Goal: Use online tool/utility: Utilize a website feature to perform a specific function

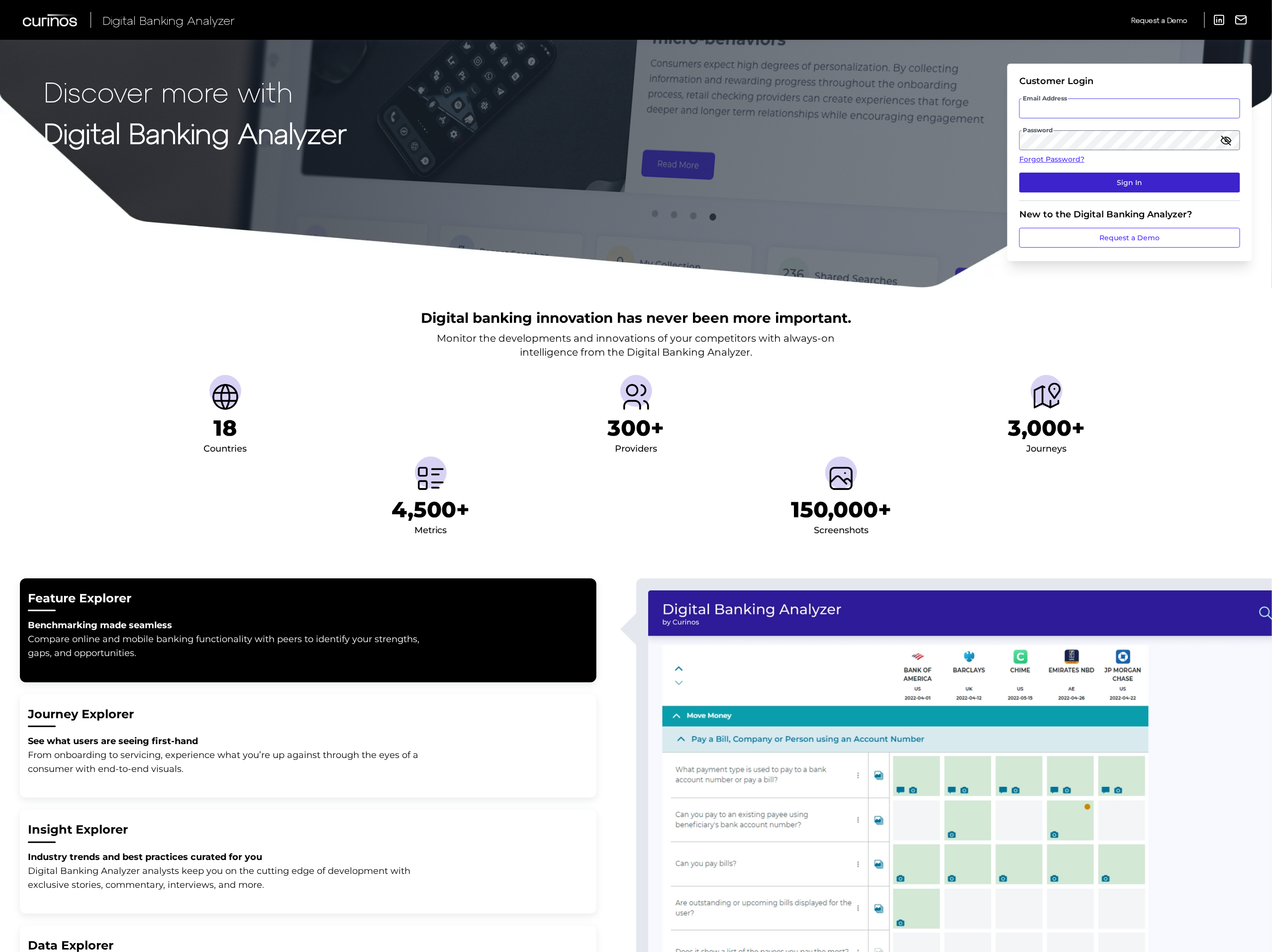
type input "[PERSON_NAME][DOMAIN_NAME][EMAIL_ADDRESS][PERSON_NAME][DOMAIN_NAME]"
click at [1188, 185] on button "Sign In" at bounding box center [1130, 182] width 221 height 20
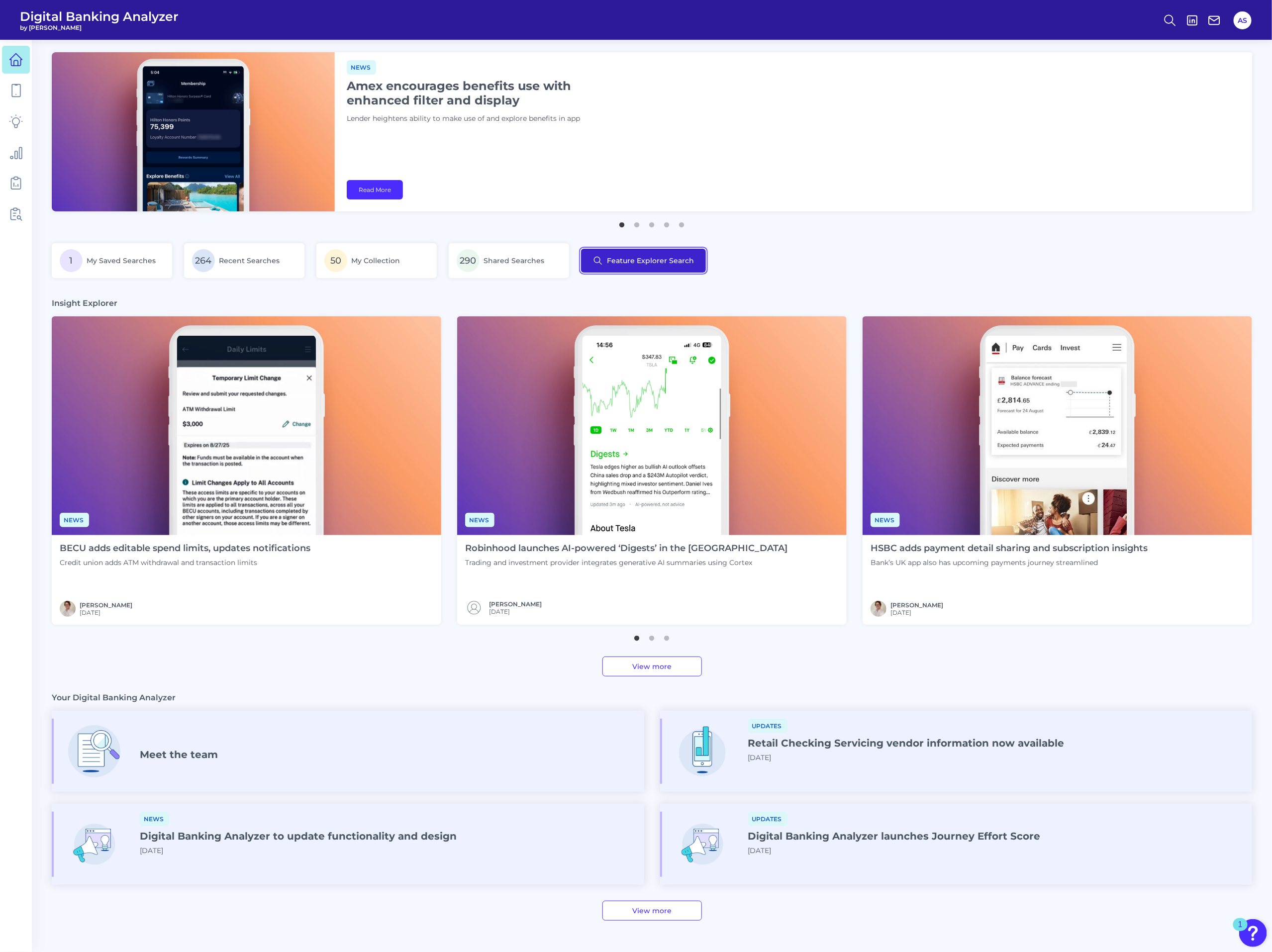
click at [658, 267] on button "Feature Explorer Search" at bounding box center [643, 261] width 125 height 24
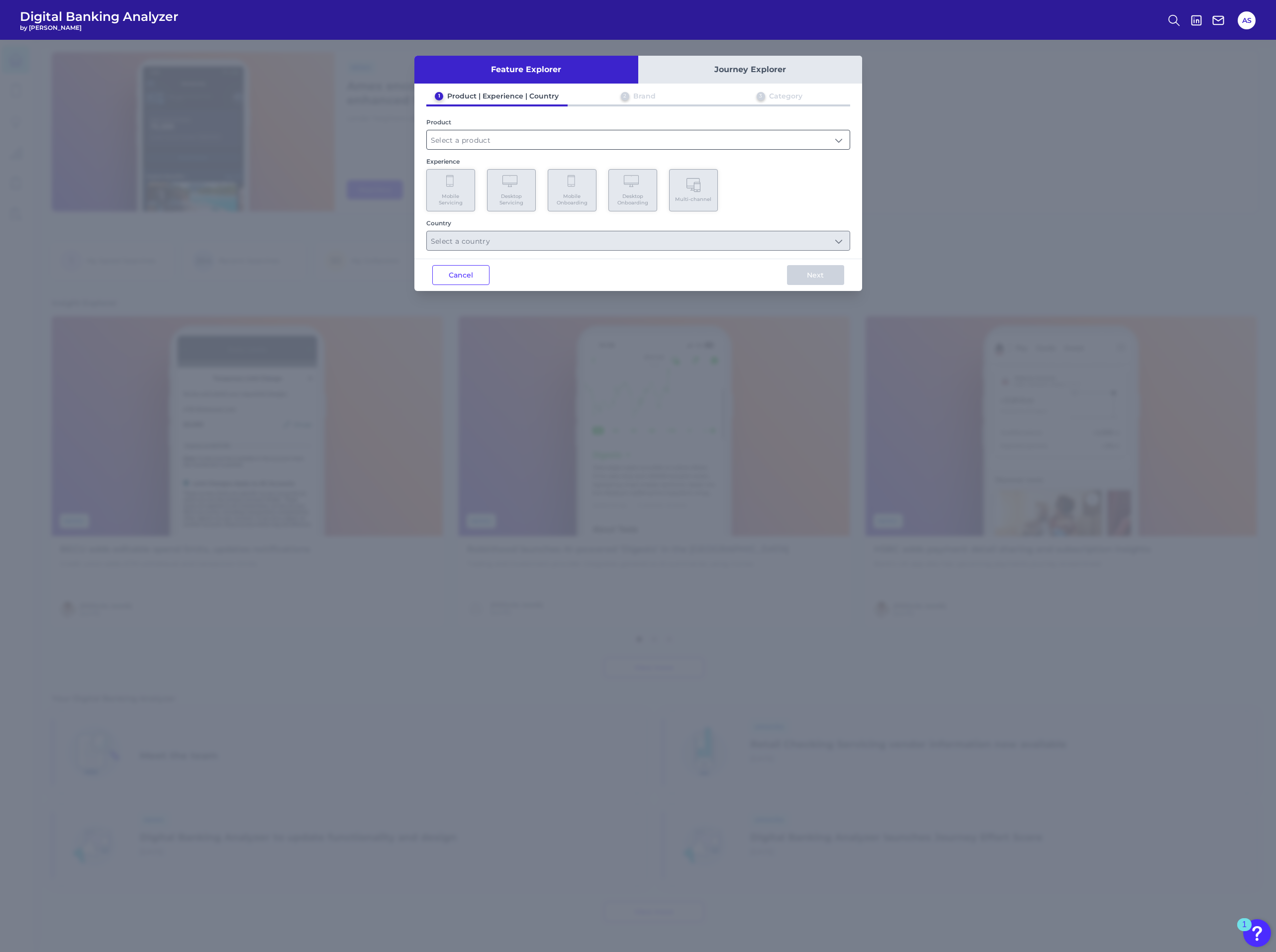
click at [460, 134] on input "text" at bounding box center [638, 140] width 423 height 19
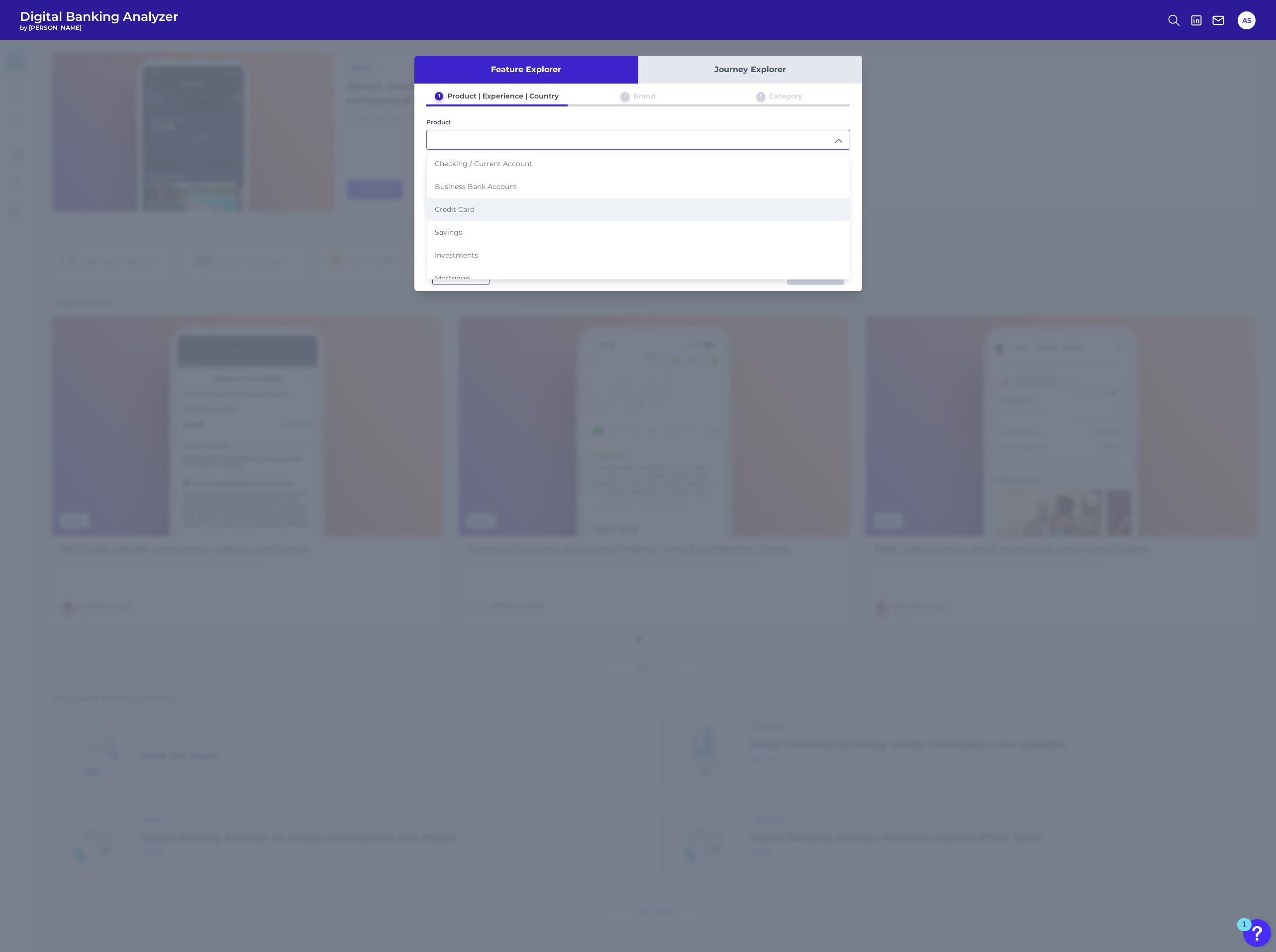
click at [463, 214] on li "Credit Card" at bounding box center [638, 209] width 423 height 23
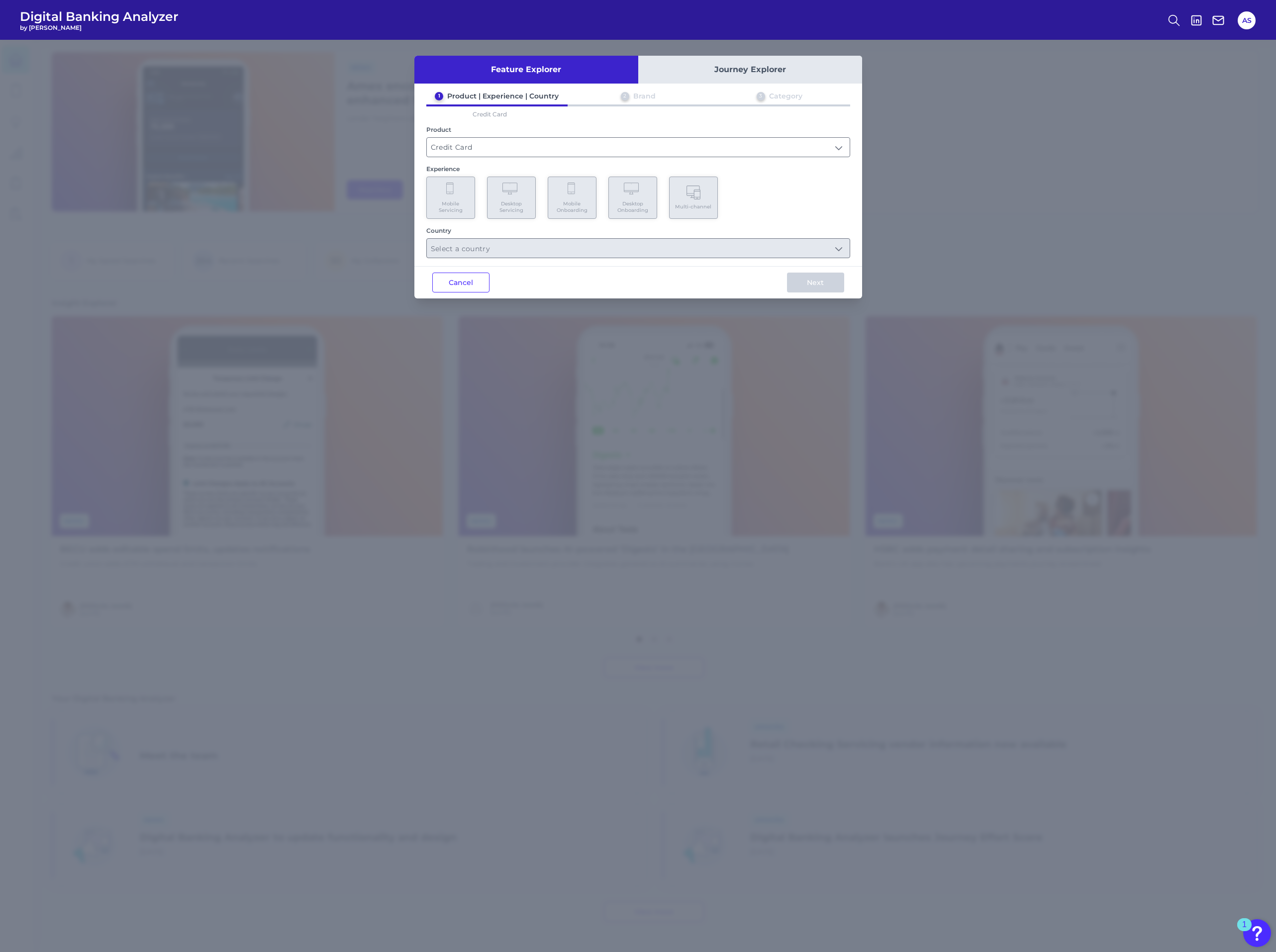
type input "Credit Card"
click at [468, 196] on Servicing "Mobile Servicing" at bounding box center [450, 197] width 49 height 42
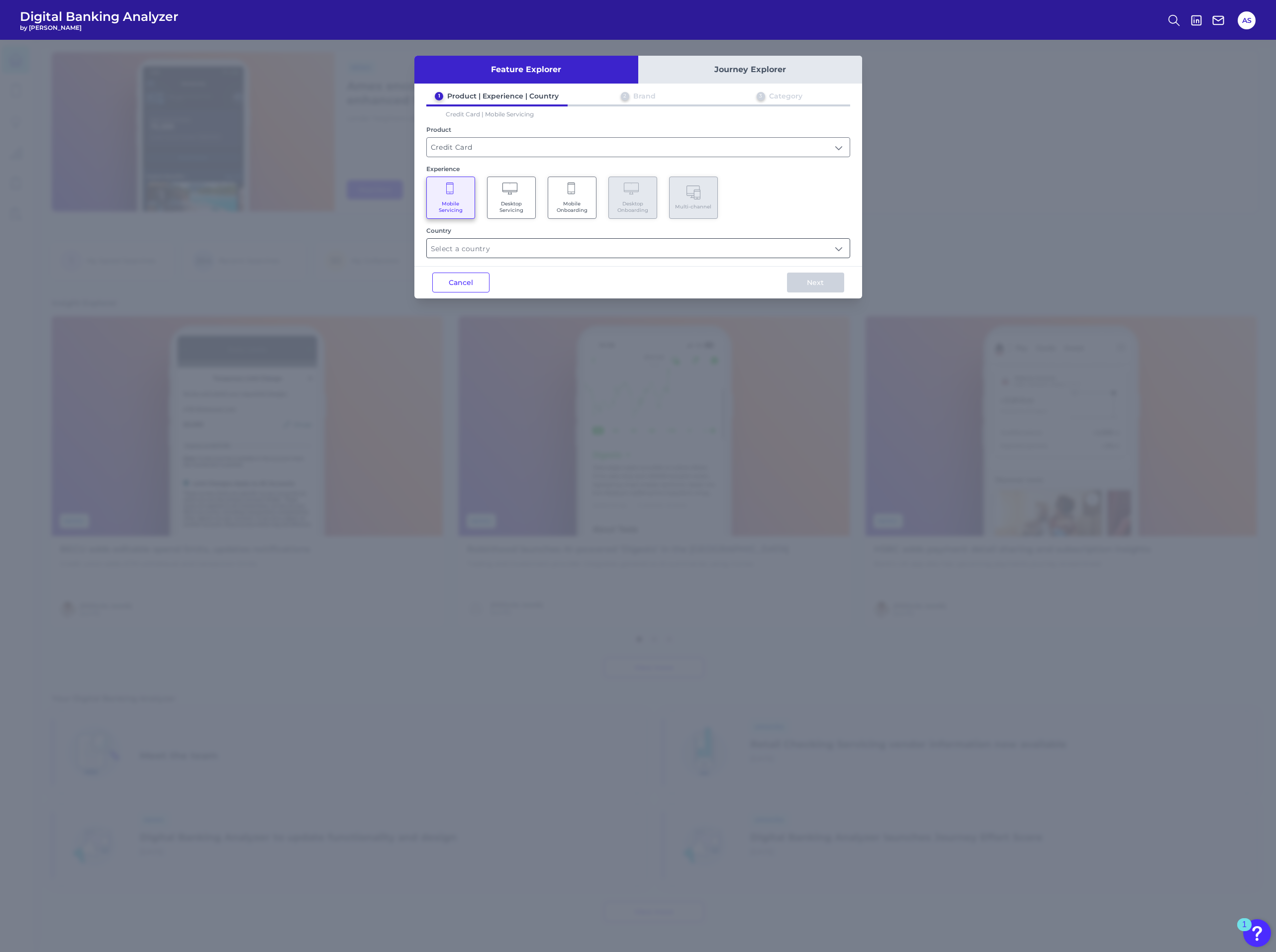
click at [513, 247] on input "text" at bounding box center [638, 248] width 423 height 19
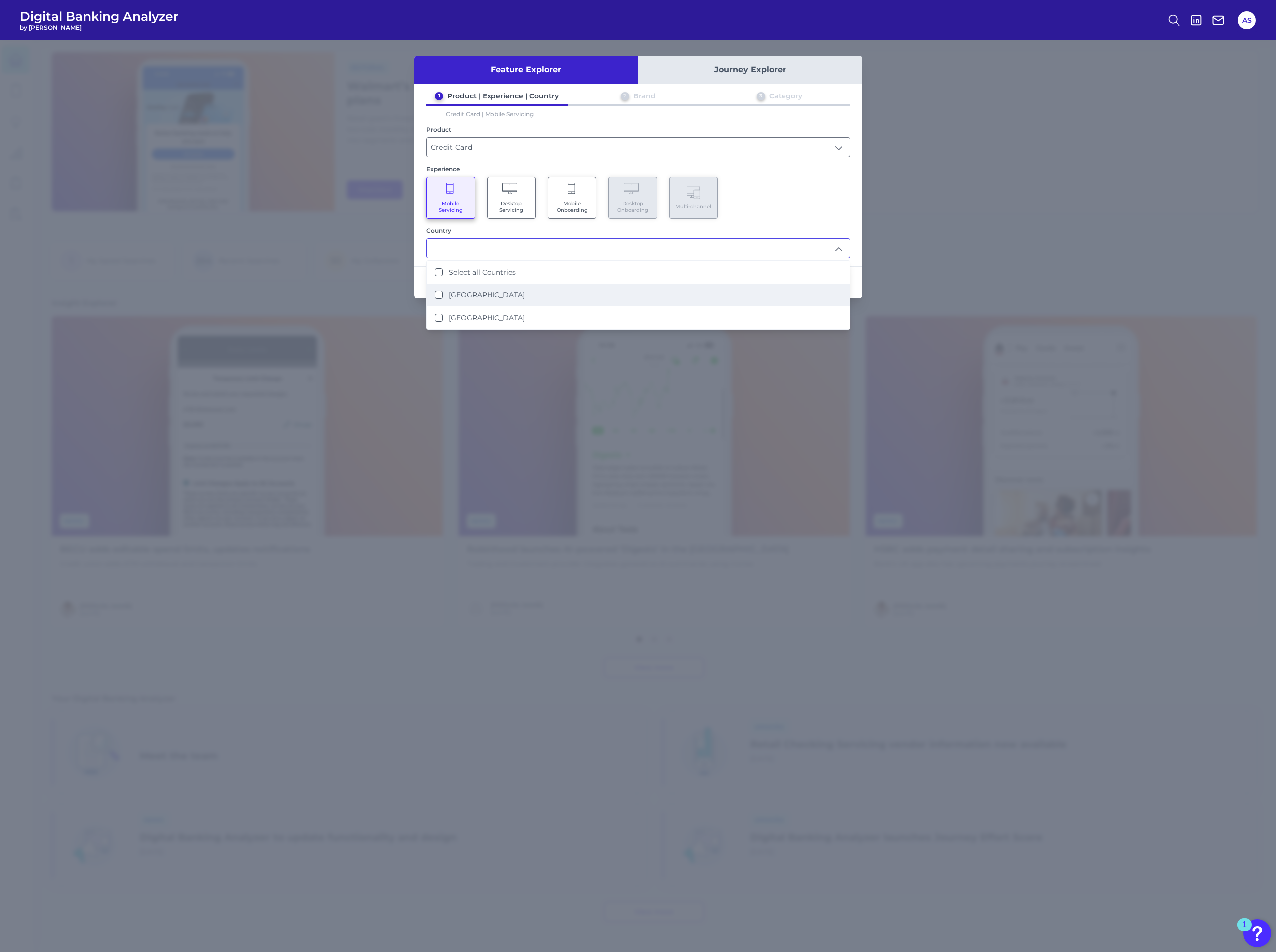
click at [490, 287] on li "[GEOGRAPHIC_DATA]" at bounding box center [638, 295] width 423 height 23
type input "[GEOGRAPHIC_DATA]"
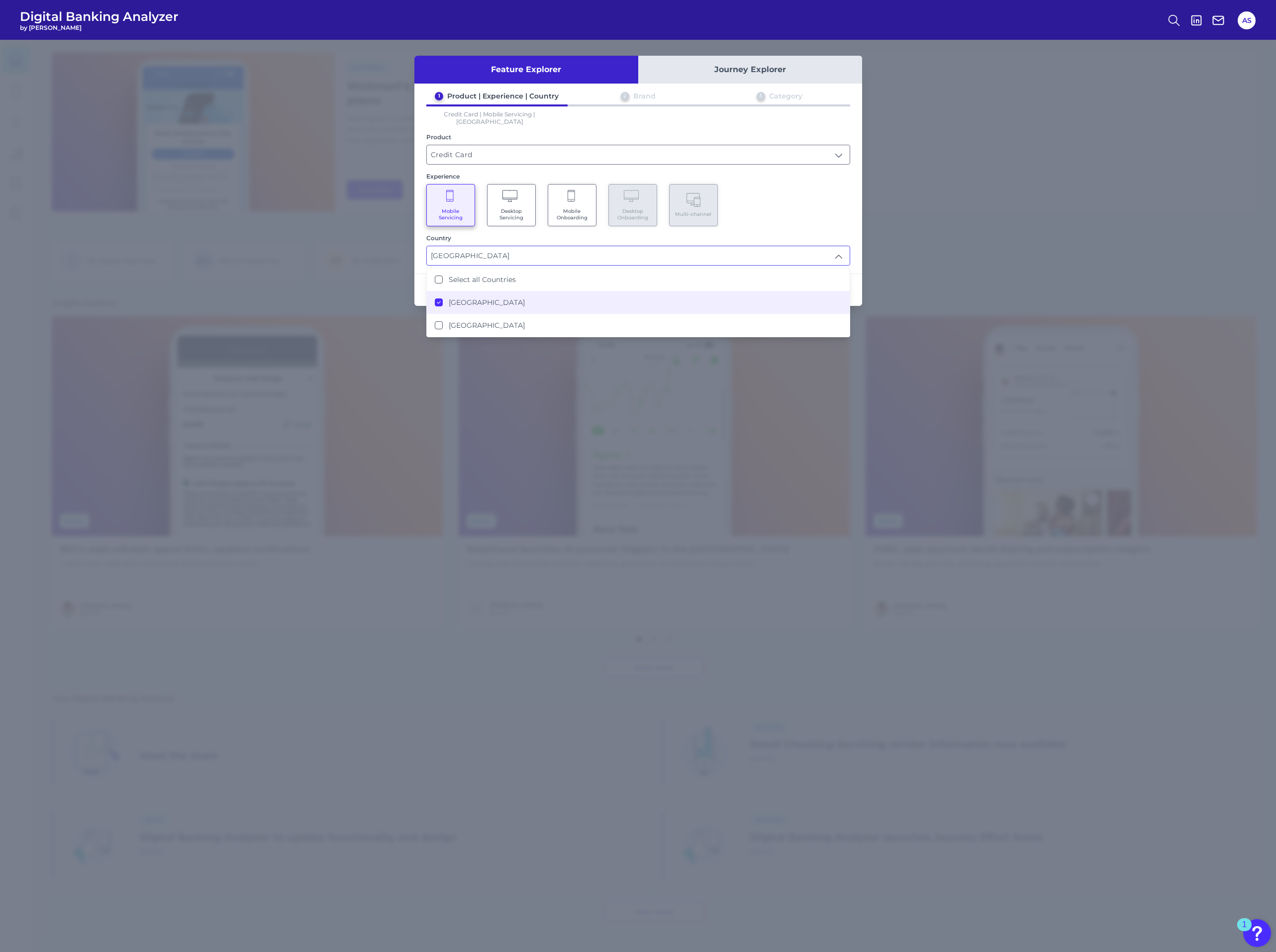
click at [805, 203] on div "Mobile Servicing Desktop Servicing Mobile Onboarding Desktop Onboarding Multi-c…" at bounding box center [638, 205] width 424 height 42
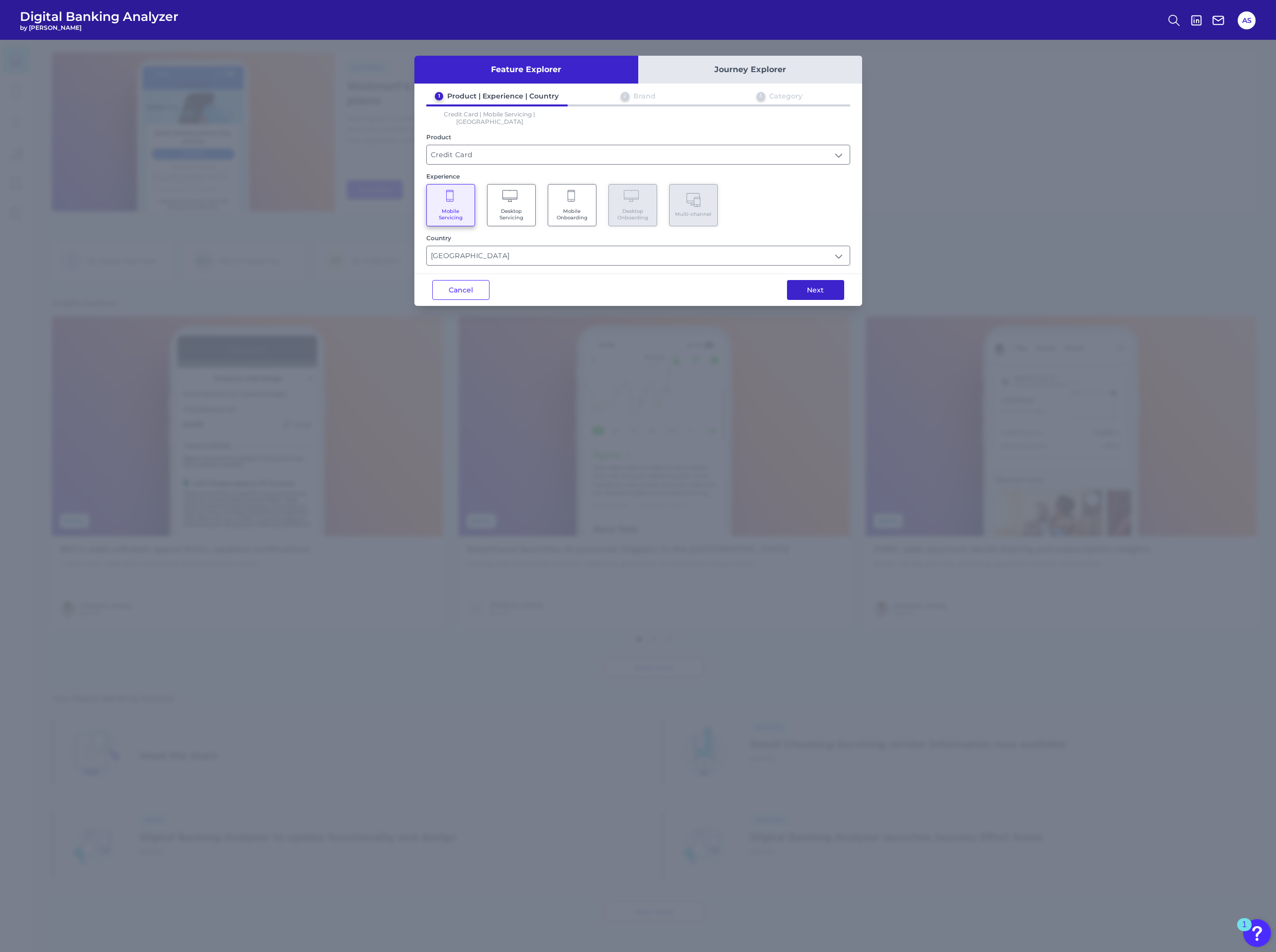
click at [810, 280] on button "Next" at bounding box center [816, 289] width 57 height 20
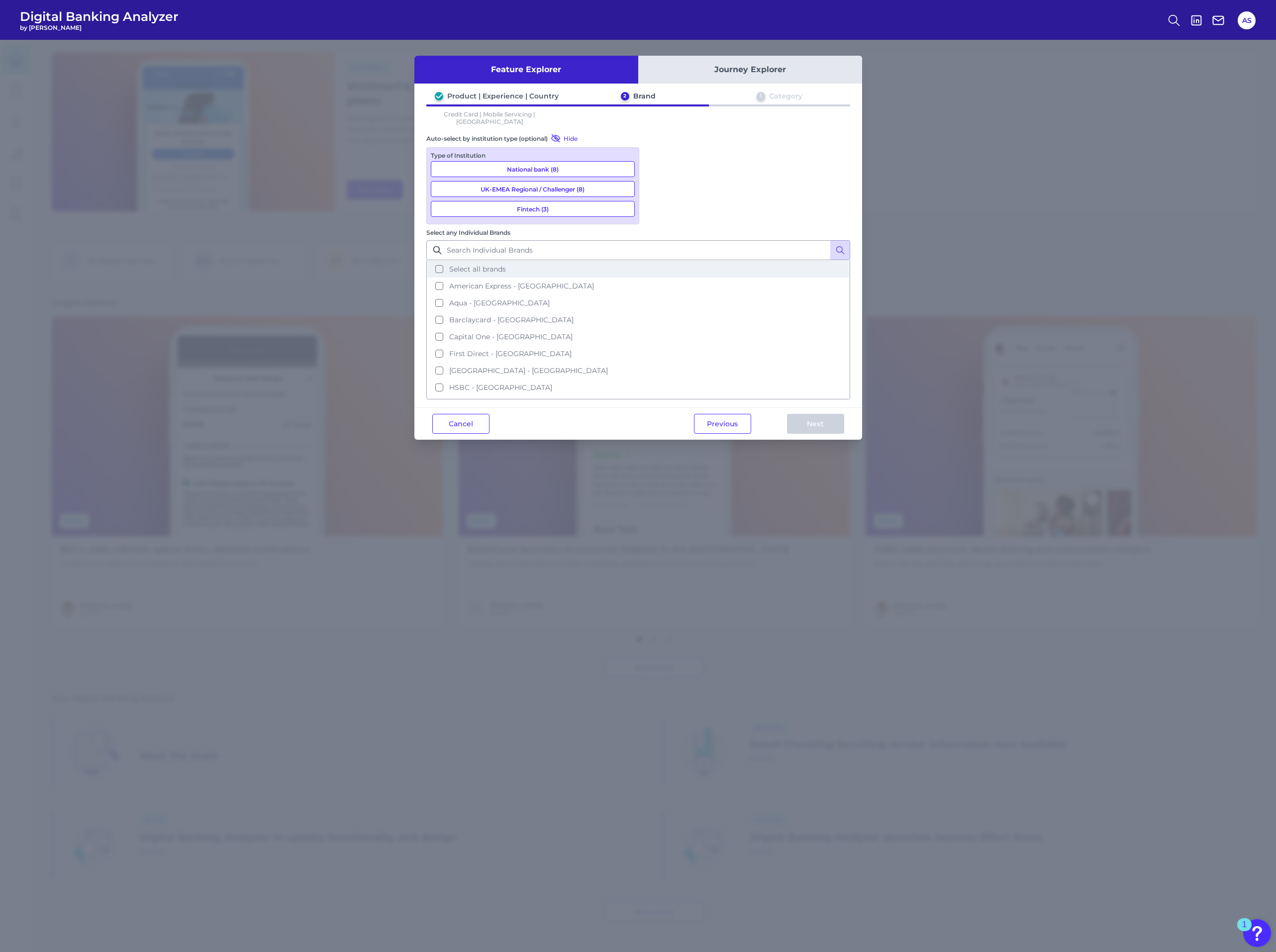
click at [506, 265] on span "Select all brands" at bounding box center [477, 269] width 57 height 9
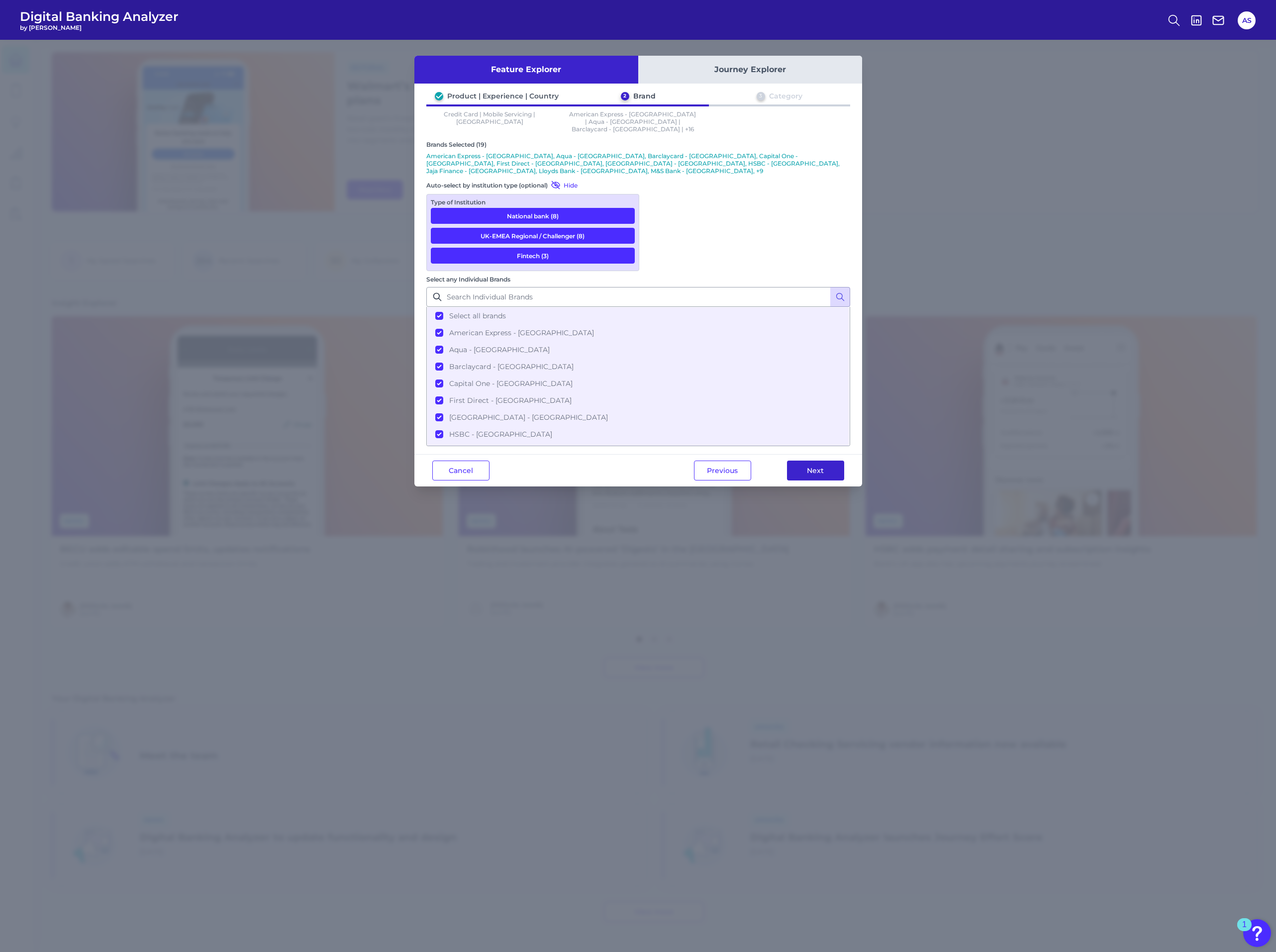
click at [799, 460] on button "Next" at bounding box center [816, 470] width 57 height 20
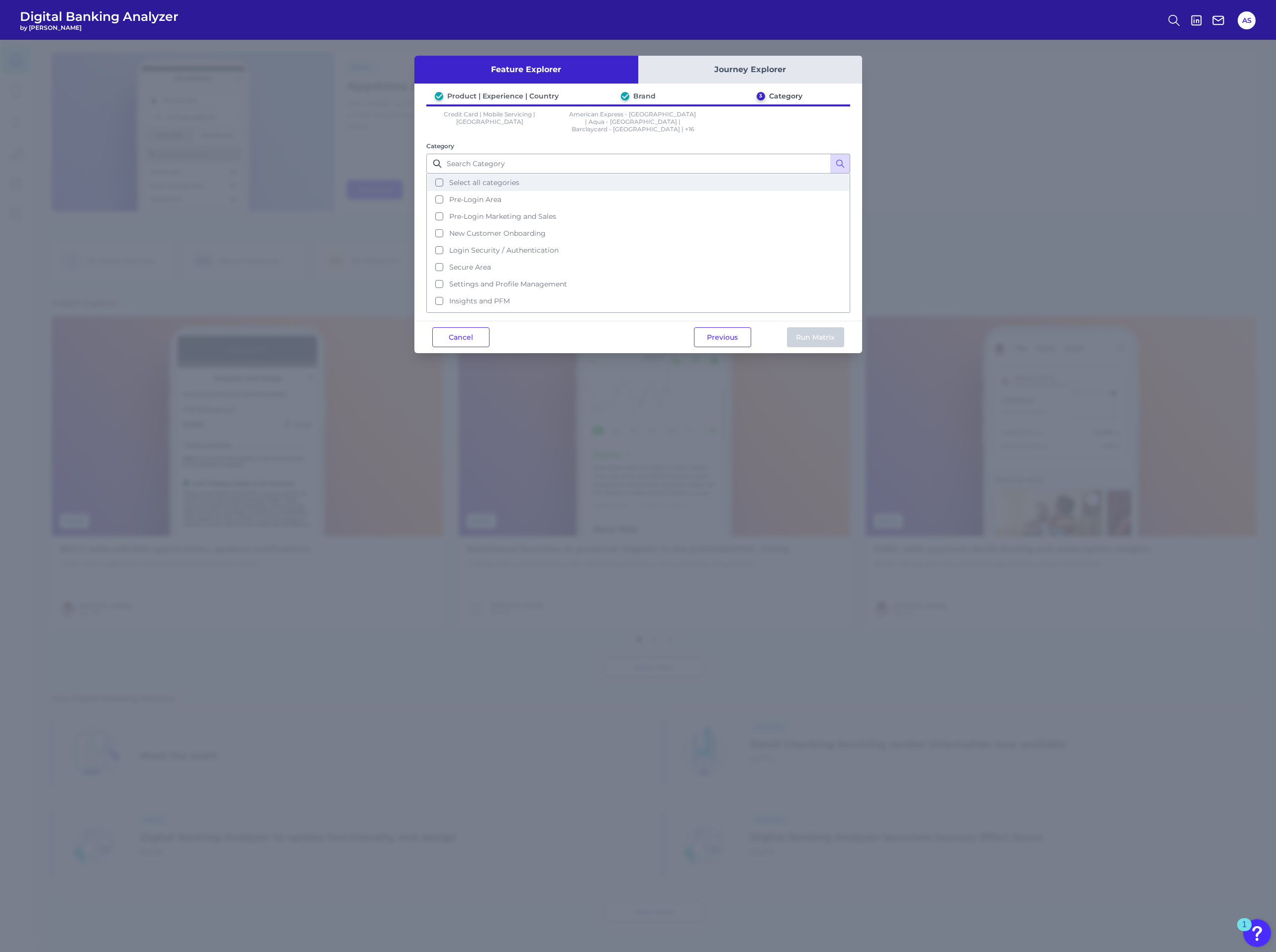
click at [518, 177] on button "Select all categories" at bounding box center [638, 182] width 422 height 17
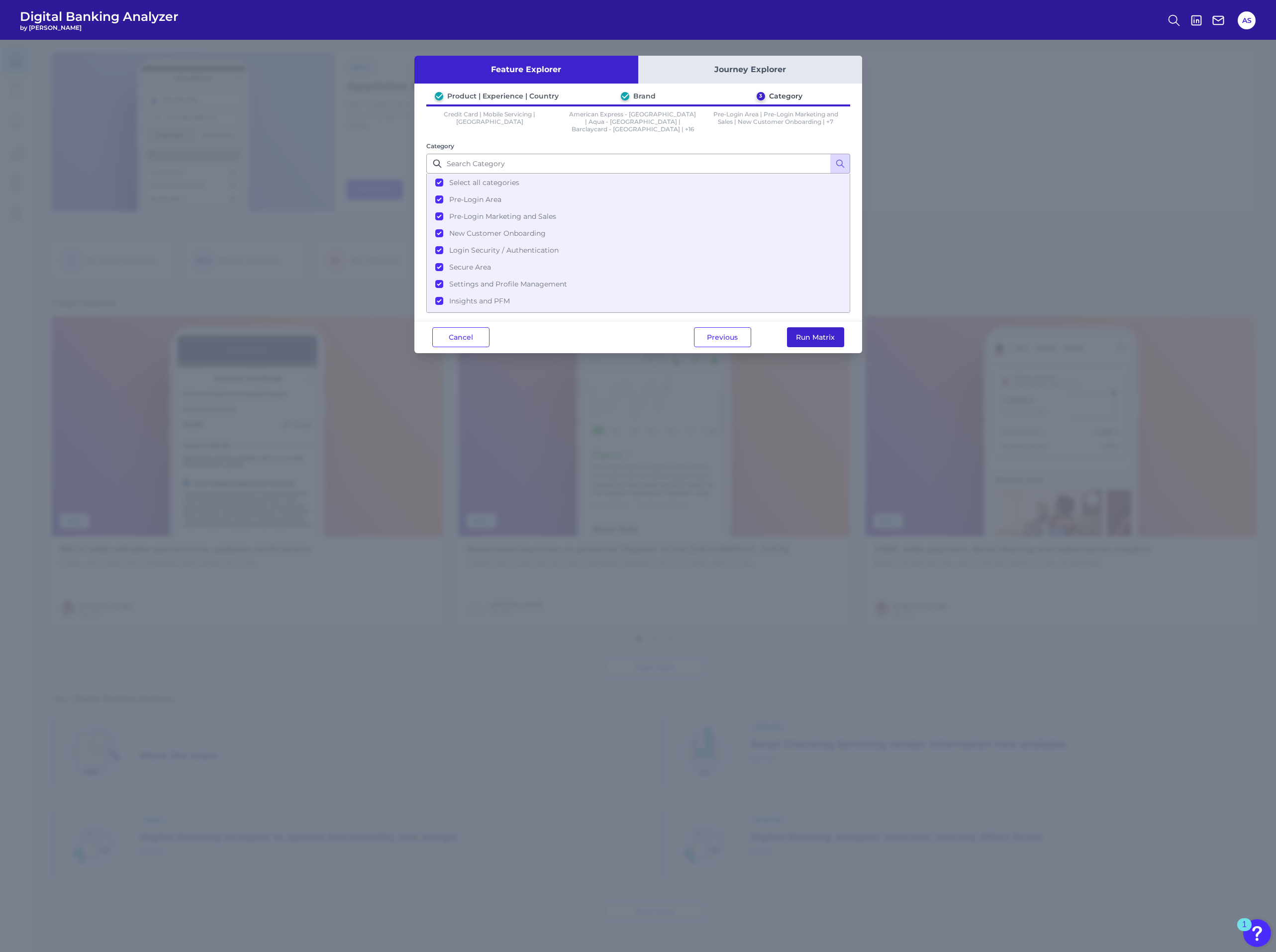
click at [841, 327] on button "Run Matrix" at bounding box center [816, 337] width 57 height 20
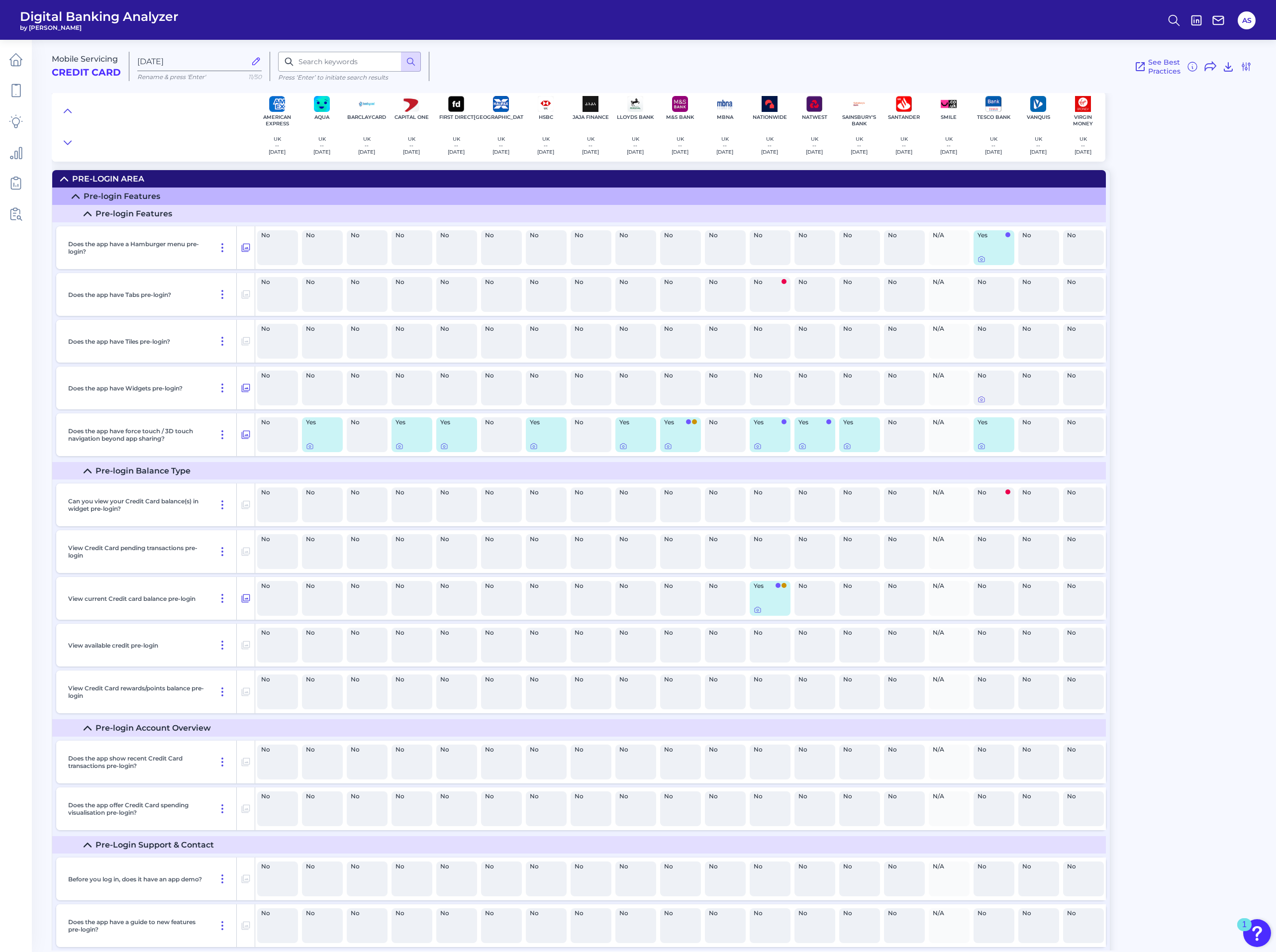
click at [63, 183] on icon at bounding box center [64, 179] width 8 height 8
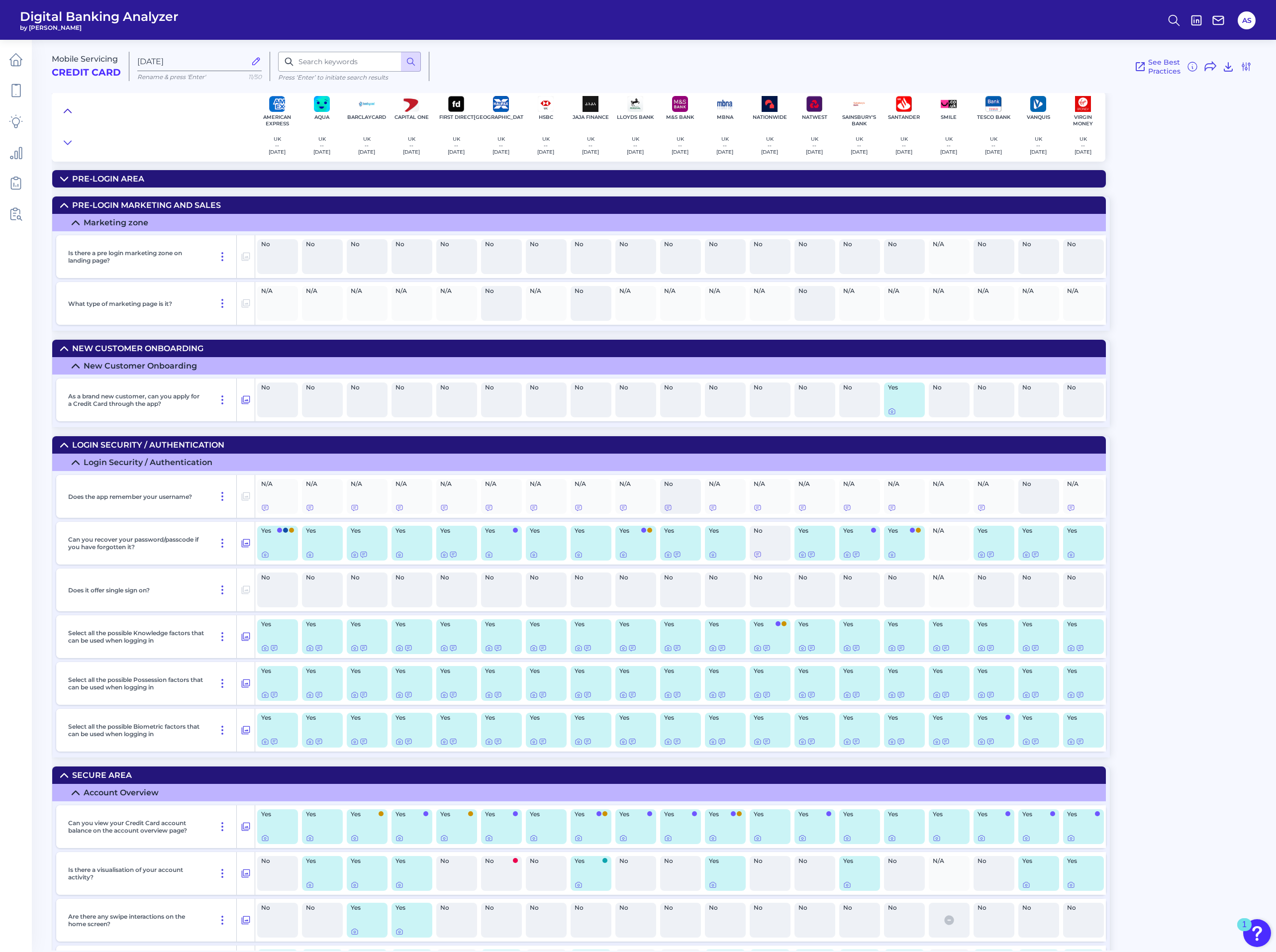
click at [64, 113] on icon at bounding box center [68, 111] width 8 height 10
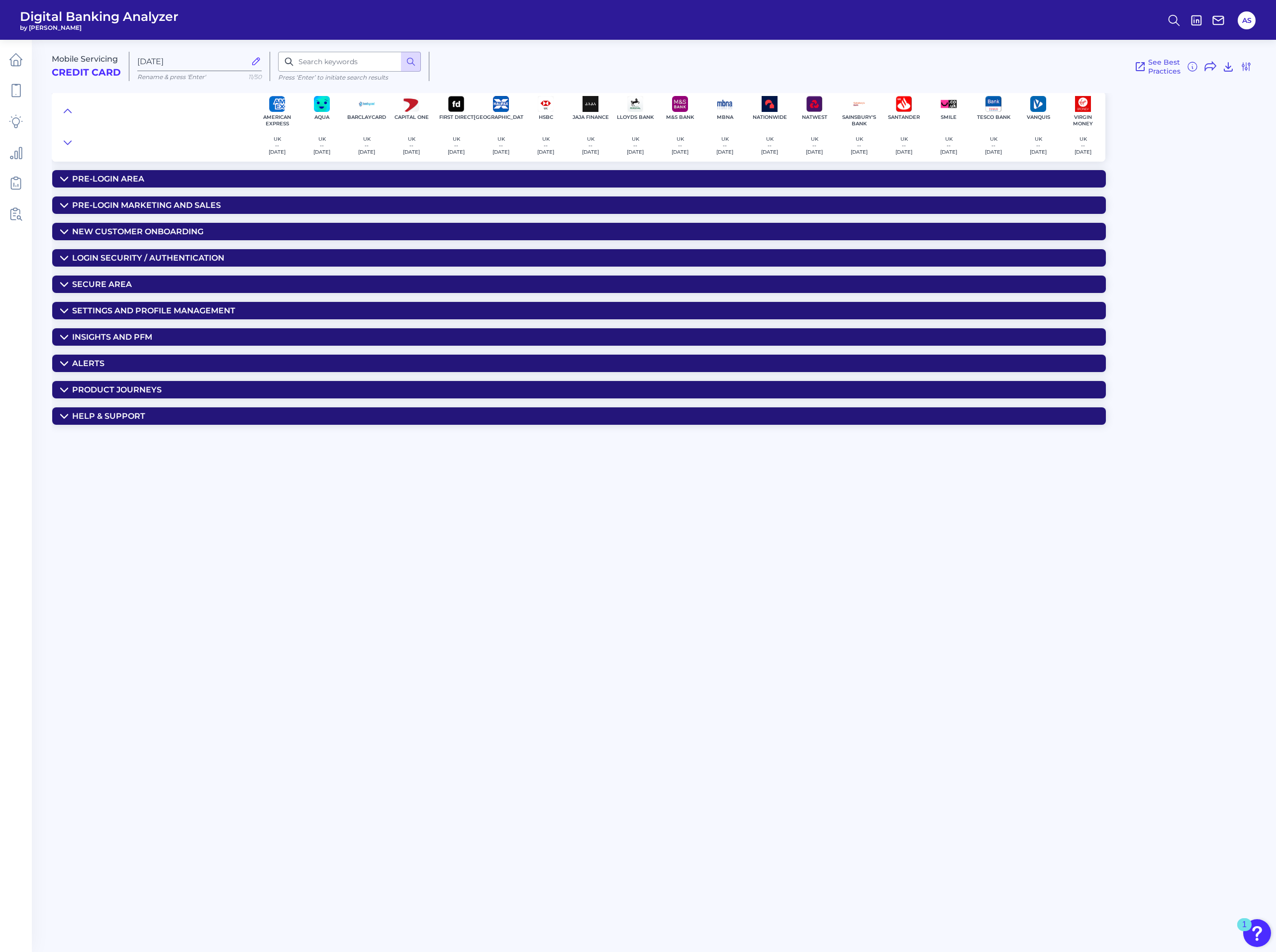
click at [64, 419] on icon at bounding box center [64, 416] width 8 height 8
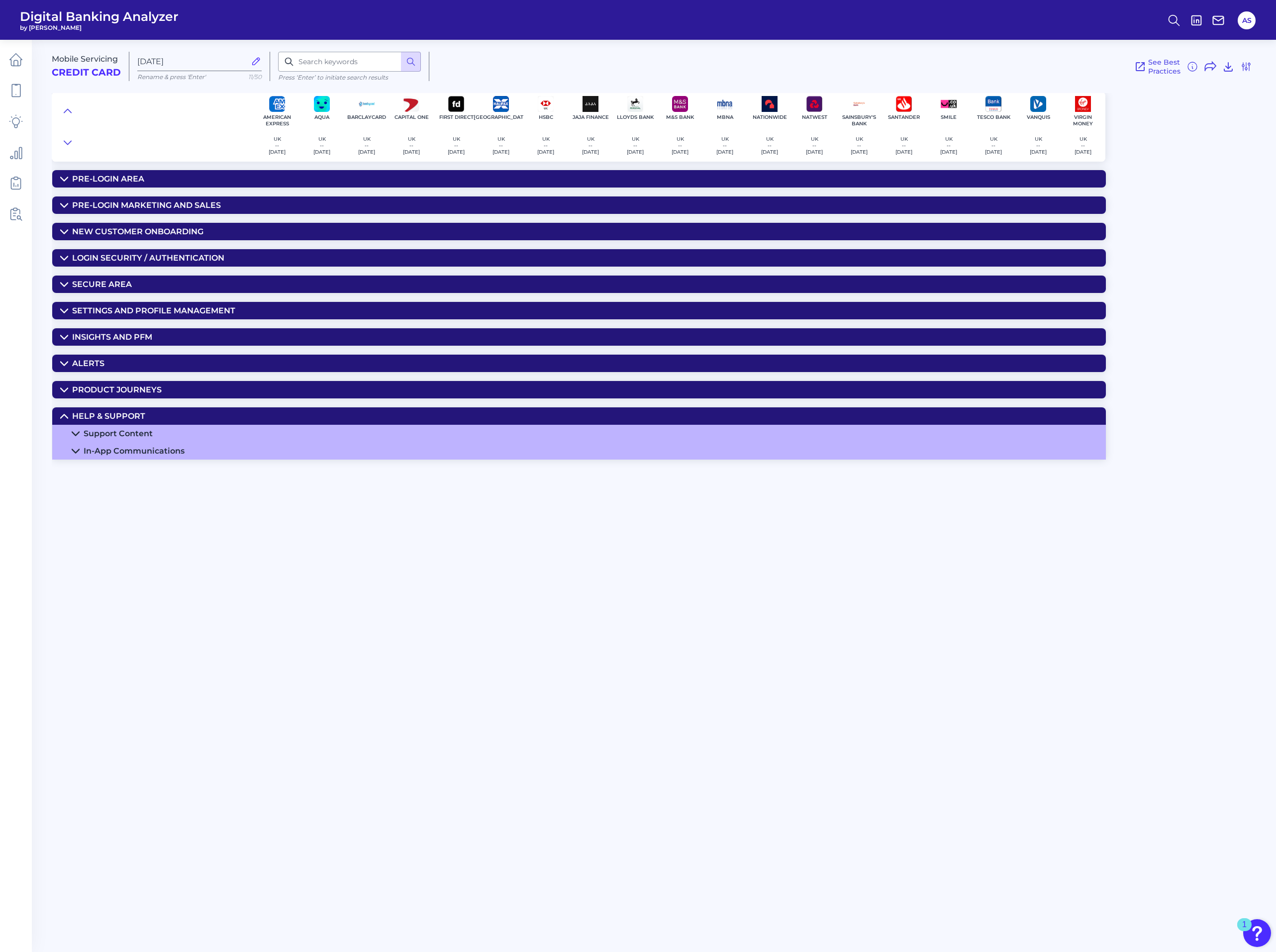
click at [76, 438] on icon at bounding box center [76, 433] width 8 height 8
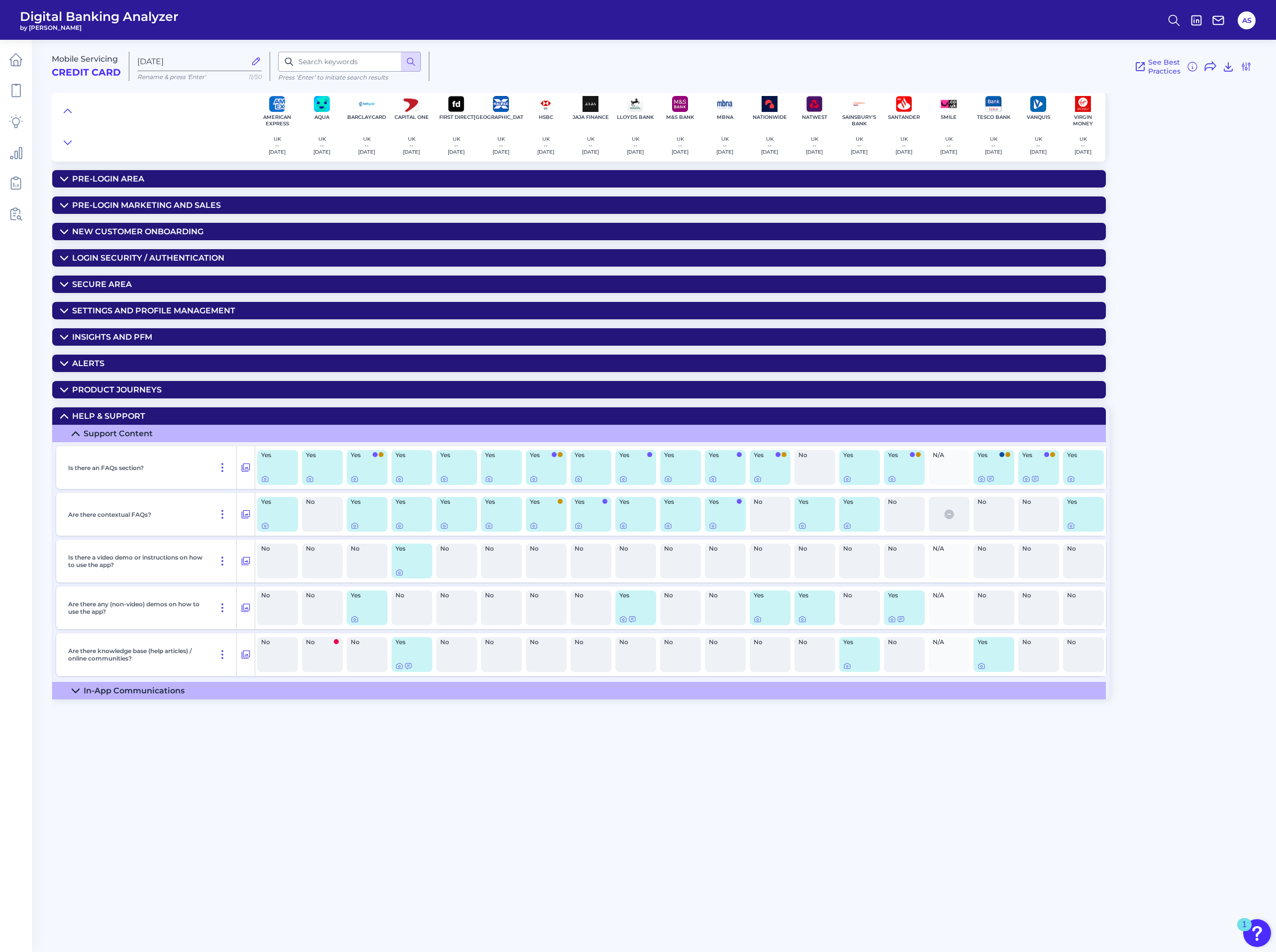
click at [65, 394] on icon at bounding box center [64, 390] width 8 height 8
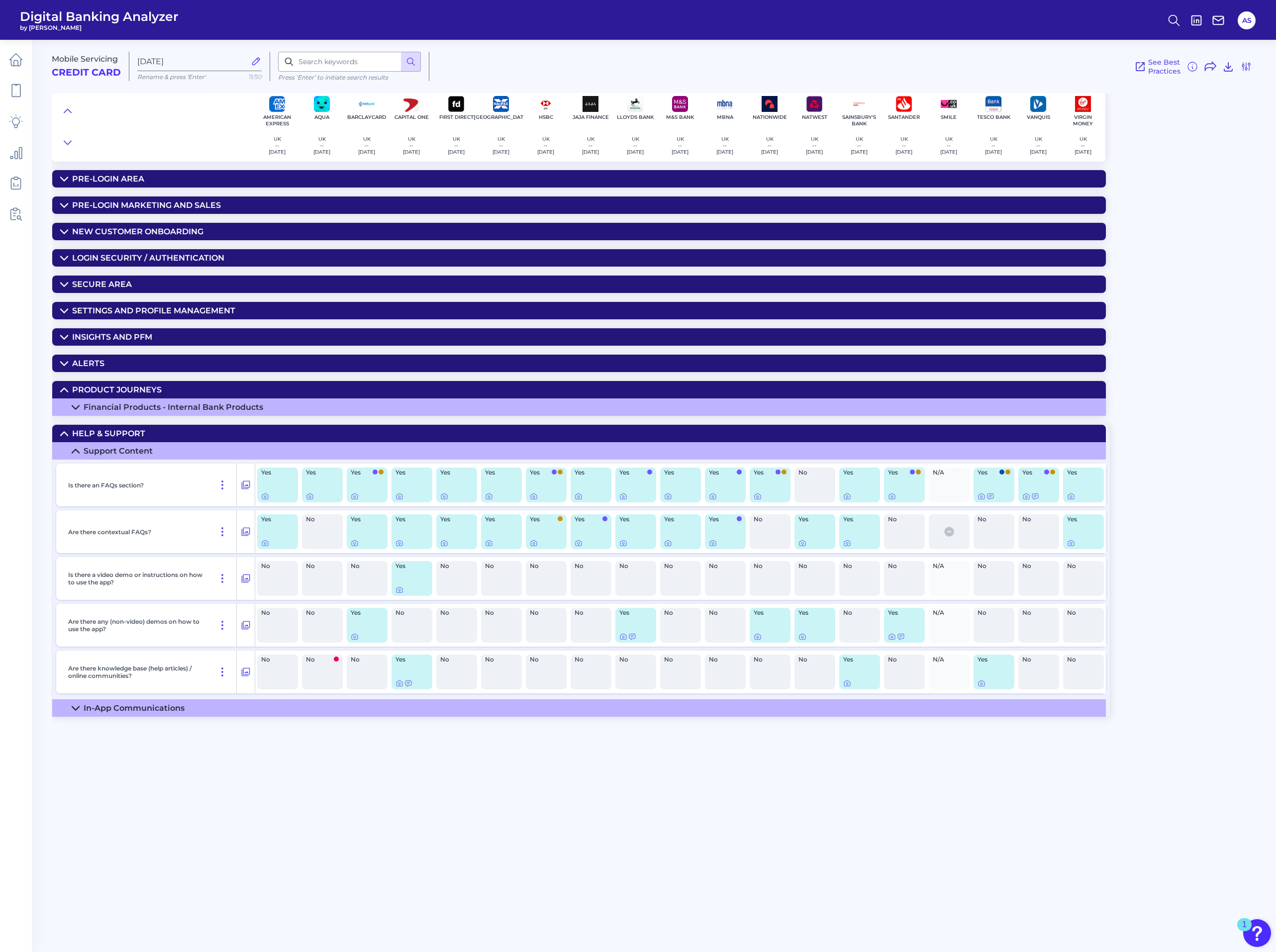
click at [71, 408] on summary "Financial Products - Internal Bank Products" at bounding box center [579, 406] width 1054 height 17
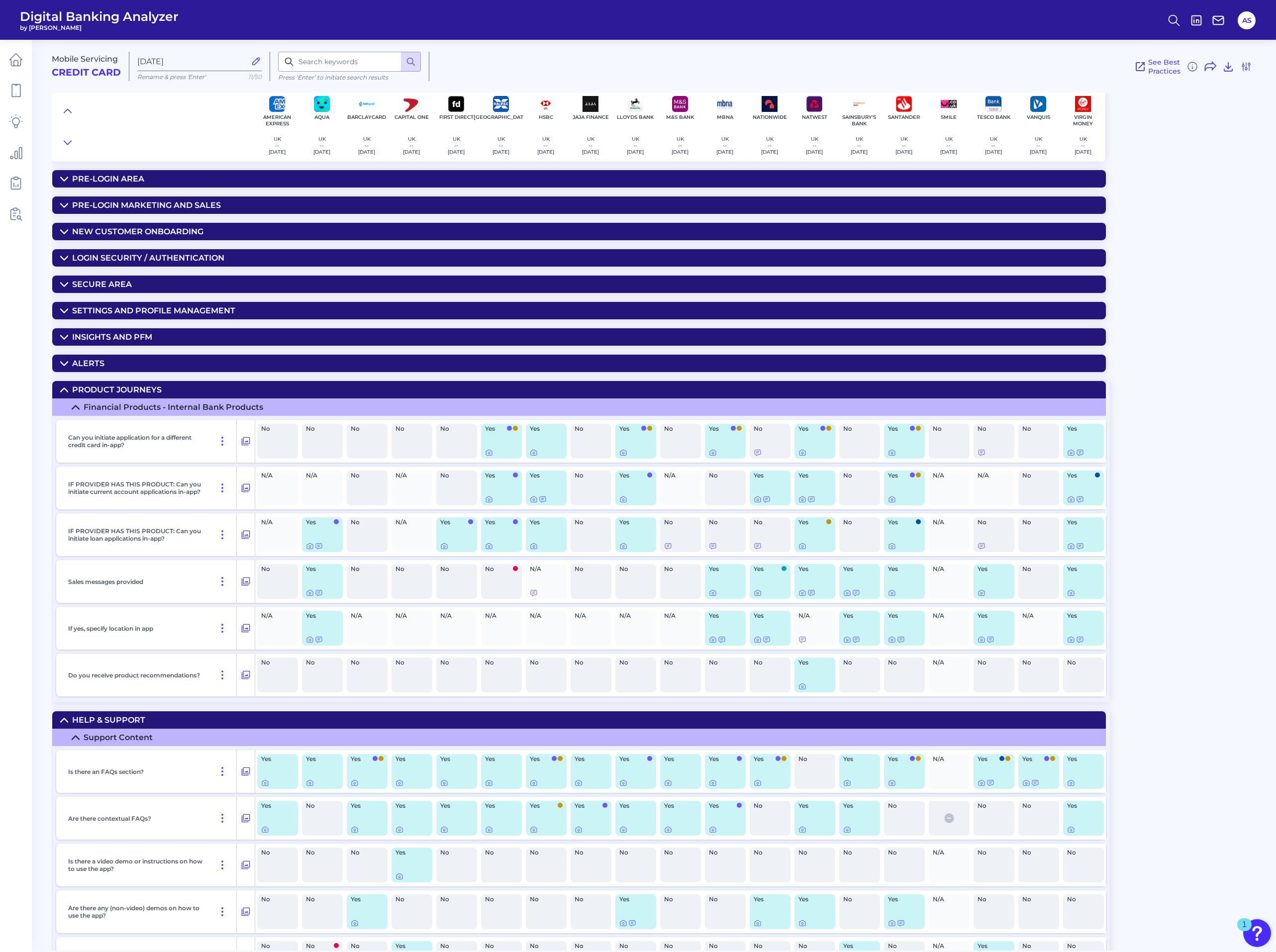
click at [63, 286] on icon at bounding box center [64, 284] width 7 height 3
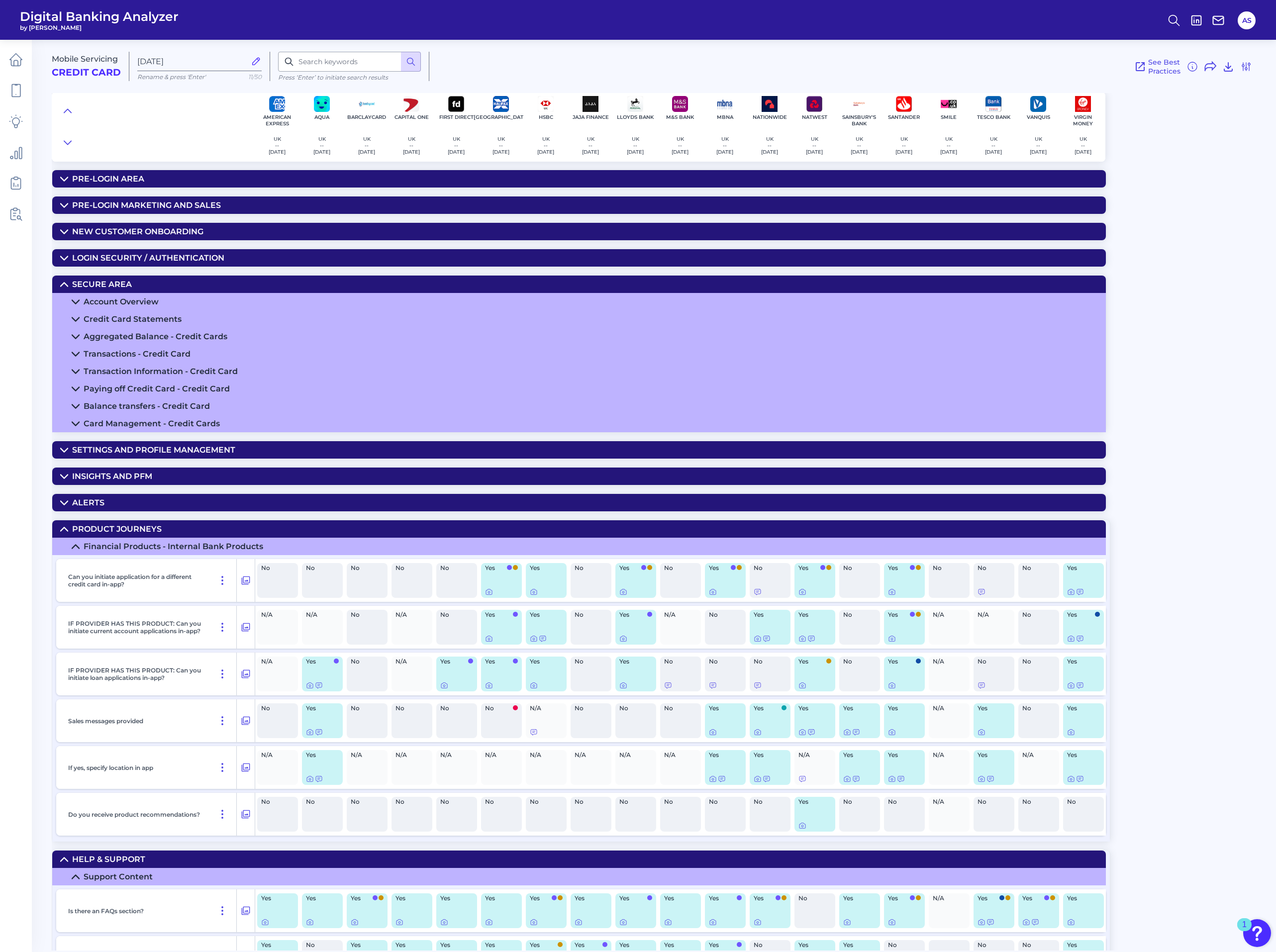
click at [66, 454] on icon at bounding box center [64, 450] width 8 height 8
